Goal: Information Seeking & Learning: Learn about a topic

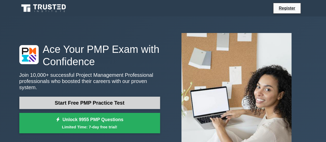
click at [89, 100] on link "Start Free PMP Practice Test" at bounding box center [89, 103] width 141 height 12
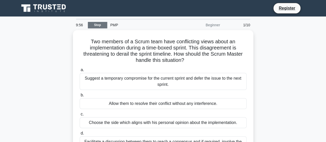
click at [97, 25] on link "Stop" at bounding box center [97, 25] width 19 height 6
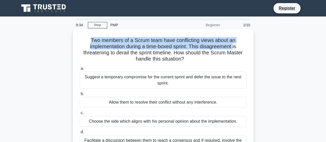
drag, startPoint x: 90, startPoint y: 39, endPoint x: 236, endPoint y: 47, distance: 146.2
click at [236, 47] on h5 "Two members of a Scrum team have conflicting views about an implementation duri…" at bounding box center [163, 49] width 168 height 25
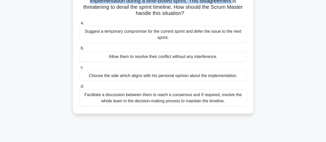
scroll to position [48, 0]
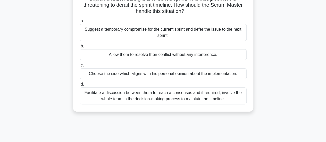
click at [191, 96] on div "Facilitate a discussion between them to reach a consensus and if required, invo…" at bounding box center [163, 95] width 167 height 17
click at [80, 86] on input "d. Facilitate a discussion between them to reach a consensus and if required, i…" at bounding box center [80, 84] width 0 height 3
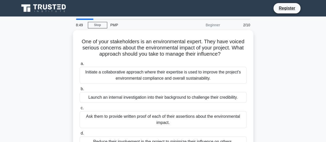
scroll to position [0, 0]
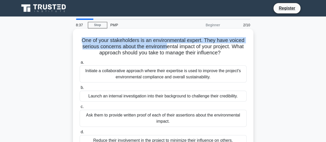
drag, startPoint x: 80, startPoint y: 41, endPoint x: 167, endPoint y: 47, distance: 87.4
click at [167, 47] on h5 "One of your stakeholders is an environmental expert. They have voiced serious c…" at bounding box center [163, 46] width 168 height 19
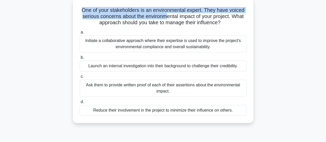
scroll to position [30, 0]
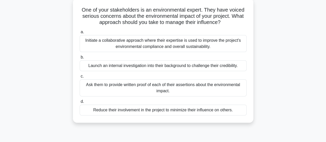
click at [166, 43] on div "Initiate a collaborative approach where their expertise is used to improve the …" at bounding box center [163, 43] width 167 height 17
click at [80, 34] on input "a. Initiate a collaborative approach where their expertise is used to improve t…" at bounding box center [80, 31] width 0 height 3
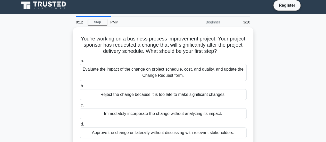
scroll to position [0, 0]
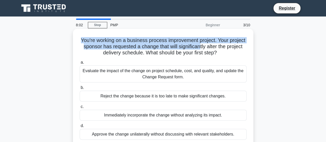
drag, startPoint x: 89, startPoint y: 39, endPoint x: 218, endPoint y: 49, distance: 129.0
click at [218, 49] on h5 "You're working on a business process improvement project. Your project sponsor …" at bounding box center [163, 46] width 168 height 19
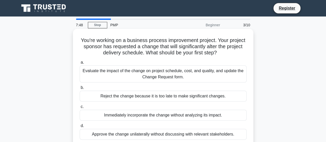
click at [125, 76] on div "Evaluate the impact of the change on project schedule, cost, and quality, and u…" at bounding box center [163, 74] width 167 height 17
click at [80, 64] on input "a. Evaluate the impact of the change on project schedule, cost, and quality, an…" at bounding box center [80, 62] width 0 height 3
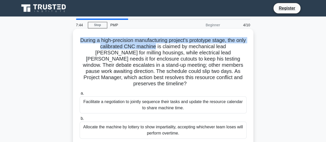
drag, startPoint x: 84, startPoint y: 38, endPoint x: 152, endPoint y: 44, distance: 68.4
click at [152, 44] on h5 "During a high-precision manufacturing project’s prototype stage, the only calib…" at bounding box center [163, 62] width 168 height 50
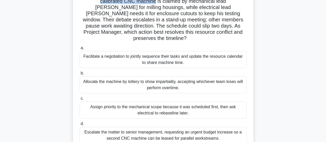
scroll to position [45, 0]
click at [145, 51] on div "Facilitate a negotiation to jointly sequence their tasks and update the resourc…" at bounding box center [163, 59] width 167 height 17
click at [80, 50] on input "a. Facilitate a negotiation to jointly sequence their tasks and update the reso…" at bounding box center [80, 48] width 0 height 3
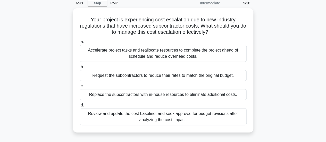
scroll to position [20, 0]
click at [108, 112] on div "Review and update the cost baseline, and seek approval for budget revisions aft…" at bounding box center [163, 117] width 167 height 17
click at [80, 107] on input "d. Review and update the cost baseline, and seek approval for budget revisions …" at bounding box center [80, 105] width 0 height 3
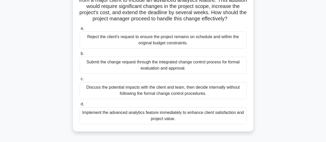
scroll to position [46, 0]
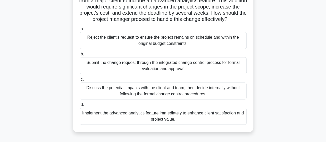
click at [194, 74] on div "Submit the change request through the integrated change control process for for…" at bounding box center [163, 65] width 167 height 17
click at [80, 56] on input "b. Submit the change request through the integrated change control process for …" at bounding box center [80, 54] width 0 height 3
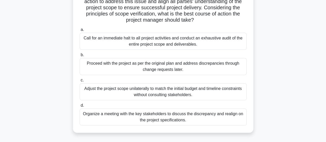
scroll to position [78, 0]
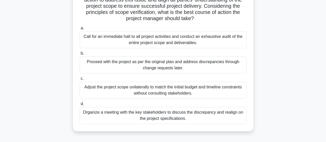
click at [184, 116] on div "Organize a meeting with the key stakeholders to discuss the discrepancy and rea…" at bounding box center [163, 115] width 167 height 17
click at [80, 106] on input "d. Organize a meeting with the key stakeholders to discuss the discrepancy and …" at bounding box center [80, 103] width 0 height 3
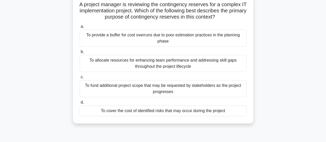
scroll to position [37, 0]
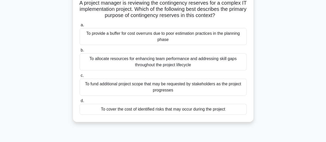
click at [228, 109] on div "To cover the cost of identified risks that may occur during the project" at bounding box center [163, 109] width 167 height 11
click at [80, 103] on input "d. To cover the cost of identified risks that may occur during the project" at bounding box center [80, 100] width 0 height 3
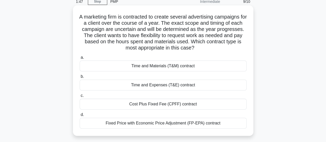
scroll to position [24, 0]
click at [160, 65] on div "Time and Materials (T&M) contract" at bounding box center [163, 65] width 167 height 11
click at [80, 59] on input "a. Time and Materials (T&M) contract" at bounding box center [80, 57] width 0 height 3
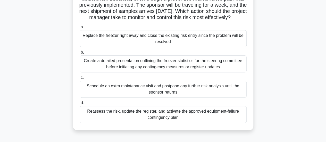
scroll to position [55, 0]
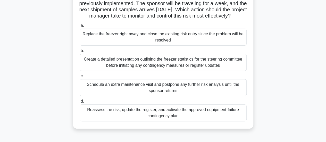
click at [195, 119] on div "Reassess the risk, update the register, and activate the approved equipment-fai…" at bounding box center [163, 112] width 167 height 17
click at [80, 103] on input "d. Reassess the risk, update the register, and activate the approved equipment-…" at bounding box center [80, 101] width 0 height 3
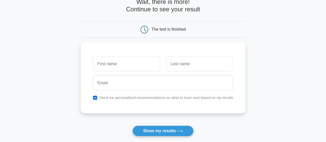
scroll to position [27, 0]
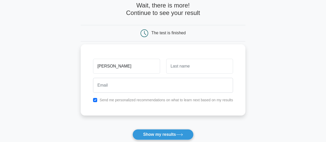
type input "[PERSON_NAME]"
type input "echui"
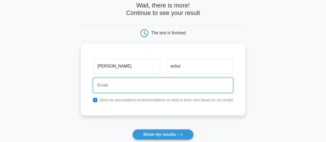
click at [156, 81] on input "email" at bounding box center [163, 85] width 140 height 15
type input "echui"
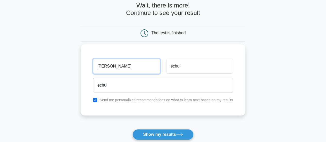
click at [102, 67] on input "[PERSON_NAME]" at bounding box center [126, 66] width 67 height 15
click at [102, 67] on input "freddy" at bounding box center [126, 66] width 67 height 15
drag, startPoint x: 115, startPoint y: 67, endPoint x: 88, endPoint y: 65, distance: 26.4
click at [89, 65] on div "freddy echui echui Send me personalized recommendations on what to learn next b…" at bounding box center [163, 79] width 165 height 71
type input "Kouaoh"
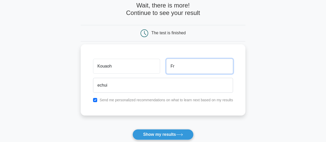
type input "F"
type input "Kouaoh"
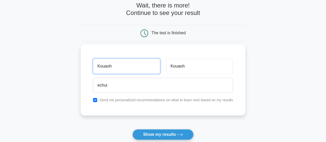
click at [105, 66] on input "Kouaoh" at bounding box center [126, 66] width 67 height 15
type input "[PERSON_NAME]"
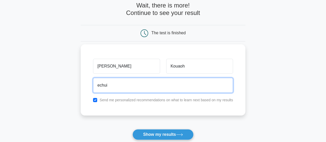
click at [101, 85] on input "echui" at bounding box center [163, 85] width 140 height 15
type input "azurkouaoh@gmail.com"
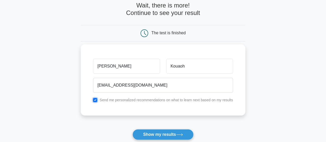
click at [95, 101] on input "checkbox" at bounding box center [95, 100] width 4 height 4
checkbox input "false"
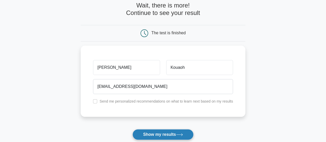
click at [163, 132] on button "Show my results" at bounding box center [163, 134] width 61 height 11
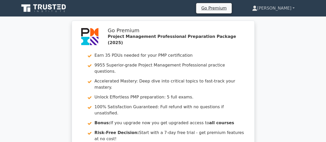
click at [290, 7] on link "[PERSON_NAME]" at bounding box center [273, 8] width 67 height 10
click at [285, 67] on div "Go Premium Project Management Professional Preparation Package (2025) Earn 35 P…" at bounding box center [163, 100] width 326 height 158
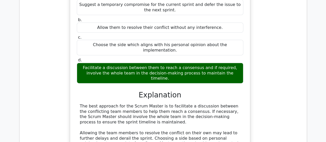
scroll to position [558, 0]
